Goal: Navigation & Orientation: Find specific page/section

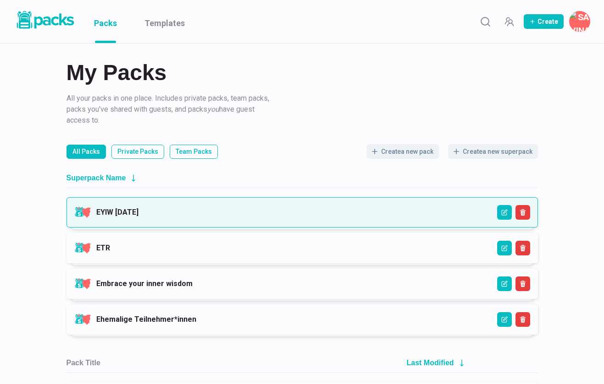
click at [138, 213] on link "EYIW [DATE]" at bounding box center [117, 212] width 42 height 9
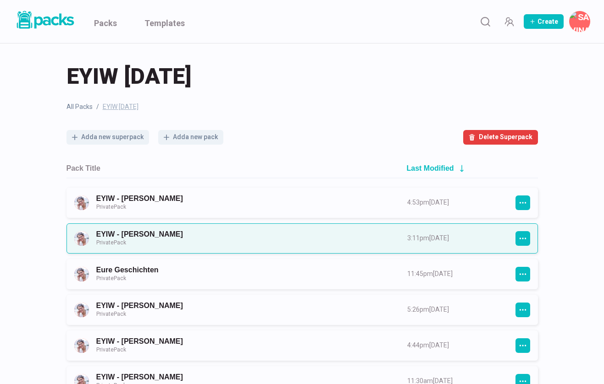
click at [221, 237] on link "EYIW - [PERSON_NAME] Private Pack" at bounding box center [243, 238] width 294 height 17
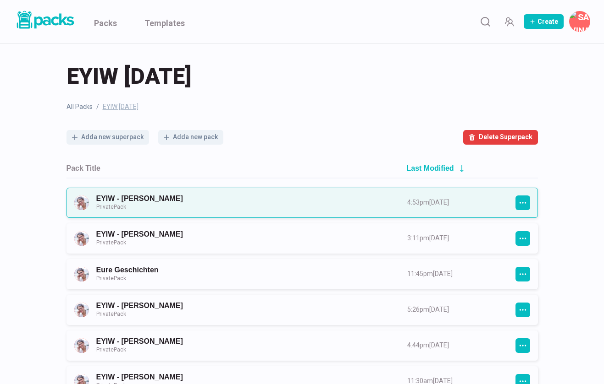
click at [166, 200] on link "EYIW - [PERSON_NAME] Private Pack" at bounding box center [243, 202] width 294 height 17
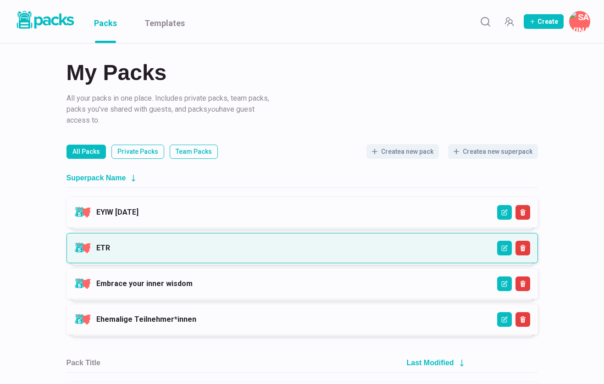
click at [110, 245] on link "ETR" at bounding box center [103, 248] width 14 height 9
